Goal: Obtain resource: Obtain resource

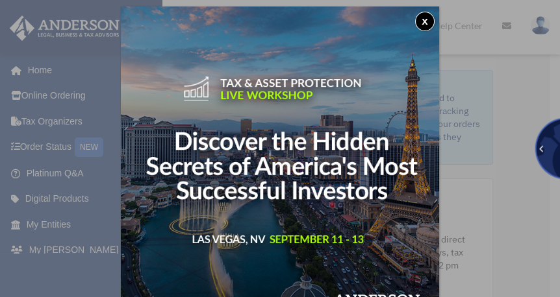
click at [428, 17] on button "x" at bounding box center [424, 21] width 19 height 19
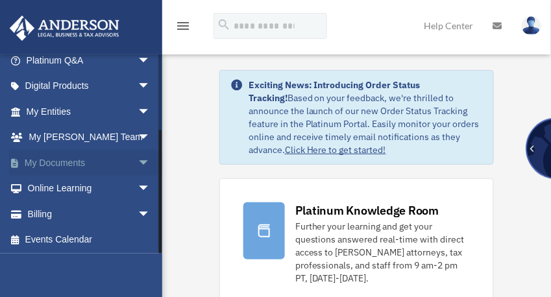
scroll to position [114, 0]
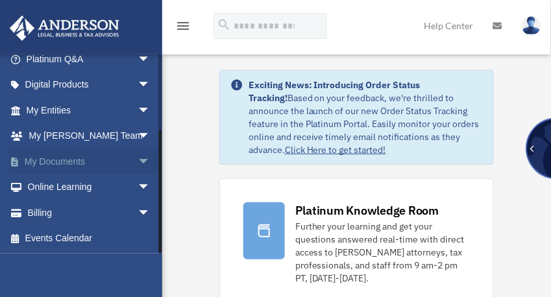
click at [58, 156] on link "My Documents arrow_drop_down" at bounding box center [89, 162] width 161 height 26
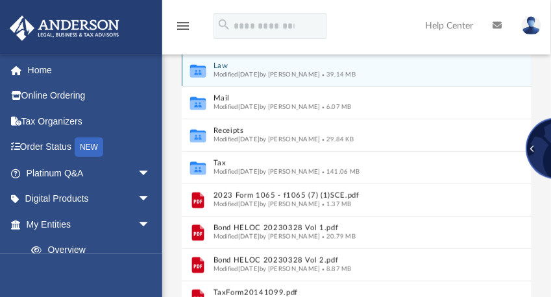
scroll to position [155, 0]
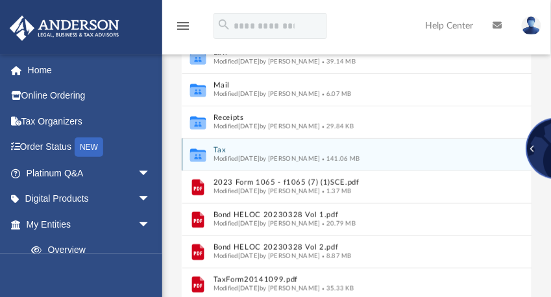
click at [221, 147] on button "Tax" at bounding box center [344, 151] width 262 height 8
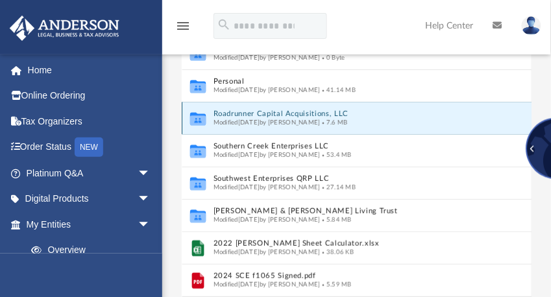
click at [229, 111] on button "Roadrunner Capital Acquisitions, LLC" at bounding box center [344, 114] width 262 height 8
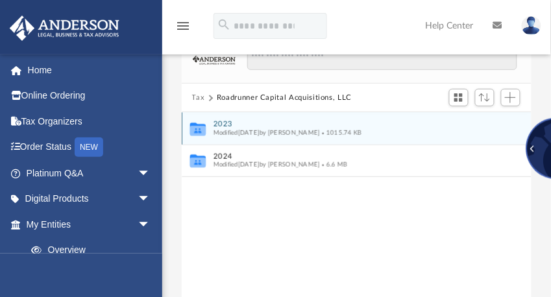
scroll to position [52, 0]
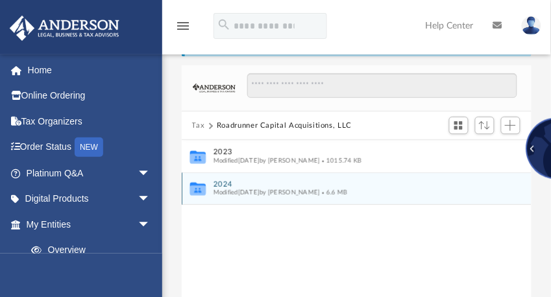
click at [225, 184] on button "2024" at bounding box center [348, 185] width 270 height 8
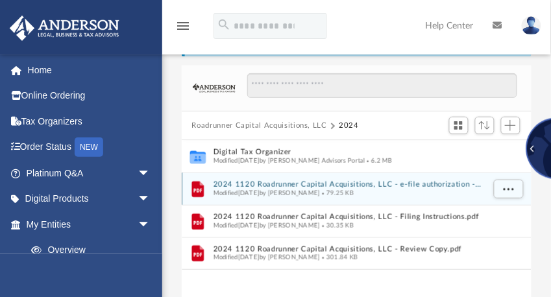
click at [296, 184] on button "2024 1120 Roadrunner Capital Acquisitions, LLC - e-file authorization - please …" at bounding box center [348, 185] width 270 height 8
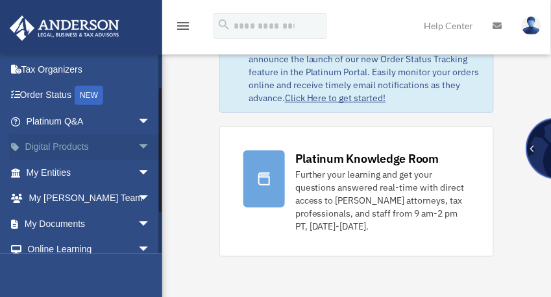
scroll to position [104, 0]
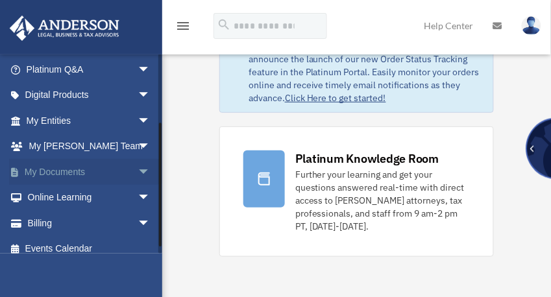
click at [56, 171] on link "My Documents arrow_drop_down" at bounding box center [89, 172] width 161 height 26
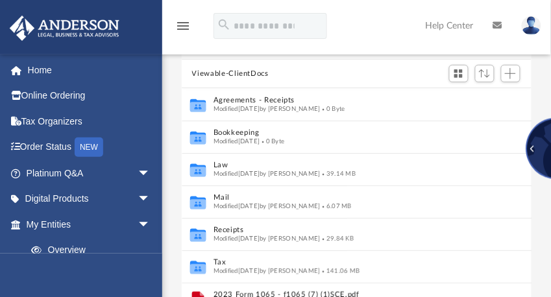
scroll to position [208, 0]
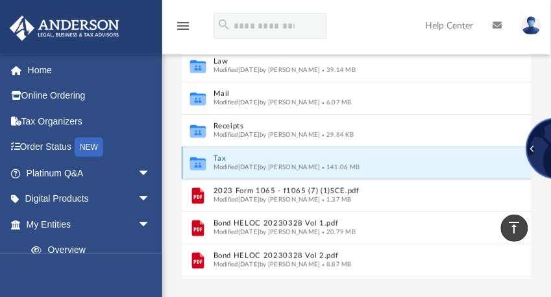
click at [218, 156] on button "Tax" at bounding box center [344, 159] width 262 height 8
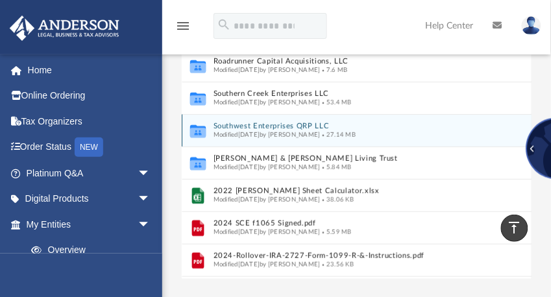
scroll to position [192, 0]
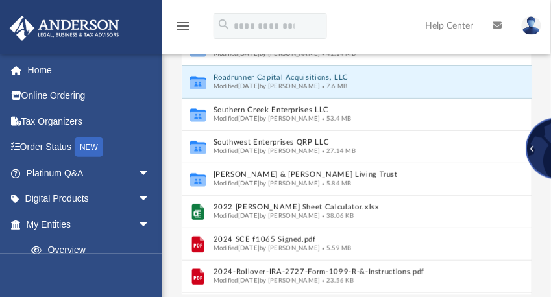
click at [234, 76] on button "Roadrunner Capital Acquisitions, LLC" at bounding box center [344, 78] width 262 height 8
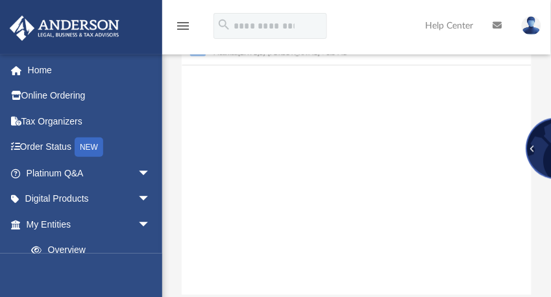
scroll to position [36, 0]
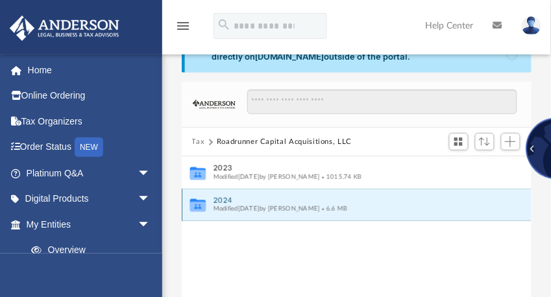
click at [221, 197] on button "2024" at bounding box center [348, 201] width 270 height 8
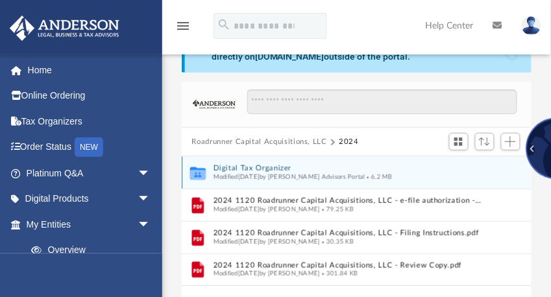
scroll to position [88, 0]
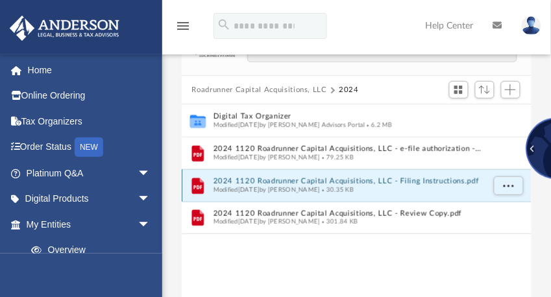
click at [271, 180] on button "2024 1120 Roadrunner Capital Acquisitions, LLC - Filing Instructions.pdf" at bounding box center [348, 182] width 270 height 8
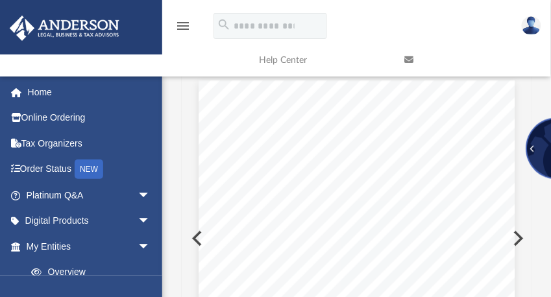
scroll to position [52, 0]
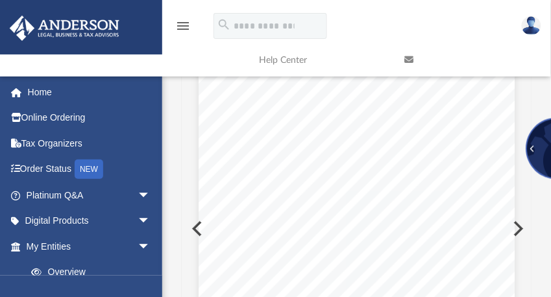
scroll to position [104, 0]
click at [523, 213] on button "Preview" at bounding box center [517, 215] width 29 height 36
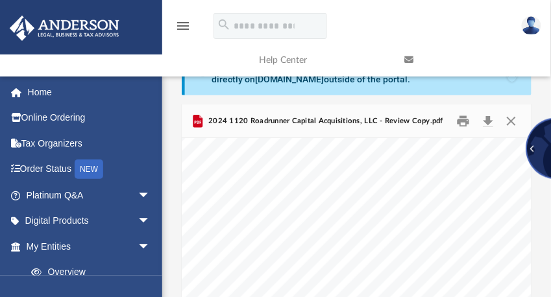
scroll to position [0, 0]
